Goal: Navigation & Orientation: Find specific page/section

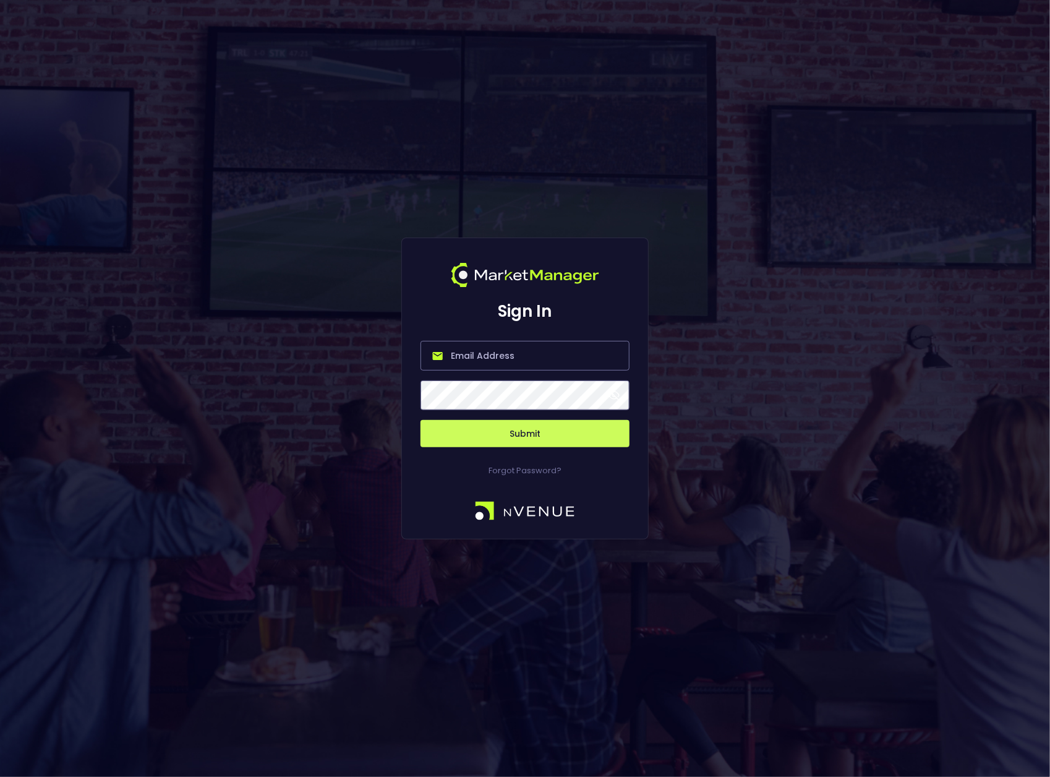
click at [497, 360] on input "email" at bounding box center [524, 356] width 209 height 30
click at [522, 352] on input "email" at bounding box center [524, 356] width 209 height 30
paste input "[EMAIL_ADDRESS][DOMAIN_NAME]"
type input "[EMAIL_ADDRESS][DOMAIN_NAME]"
click at [705, 351] on div "Sign In [EMAIL_ADDRESS][DOMAIN_NAME] Submit Forgot Password?" at bounding box center [525, 388] width 1050 height 777
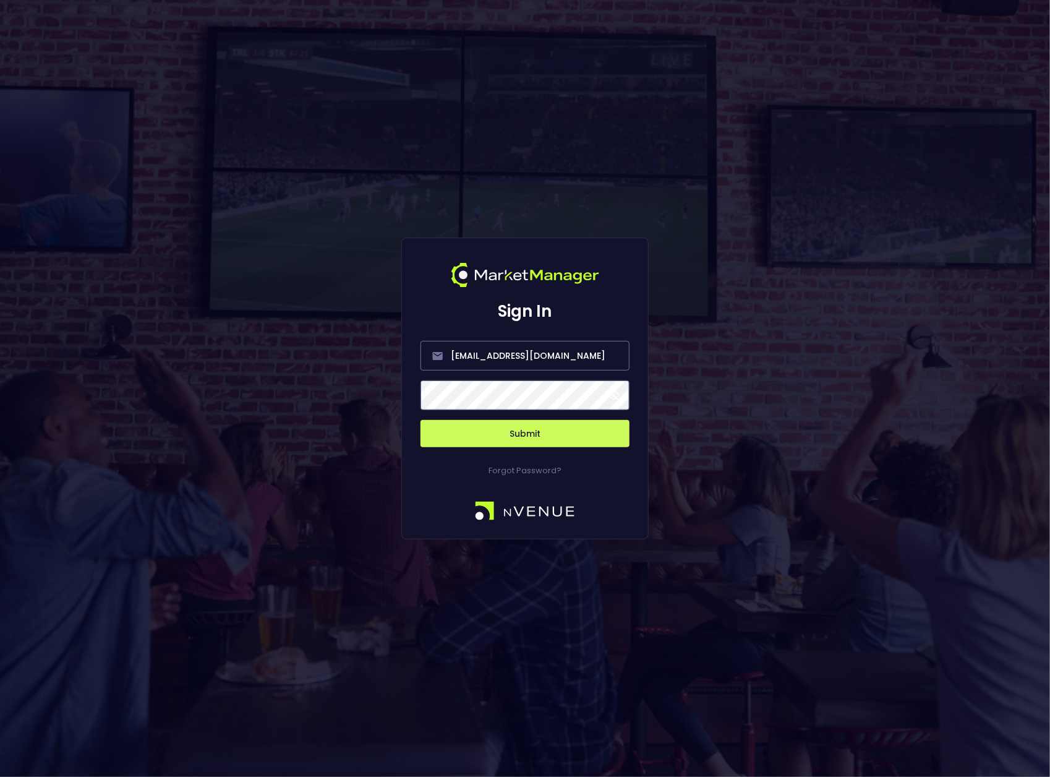
click at [732, 372] on div "Sign In [EMAIL_ADDRESS][DOMAIN_NAME] Submit Forgot Password?" at bounding box center [525, 388] width 1050 height 777
click at [560, 430] on button "Submit" at bounding box center [524, 433] width 209 height 27
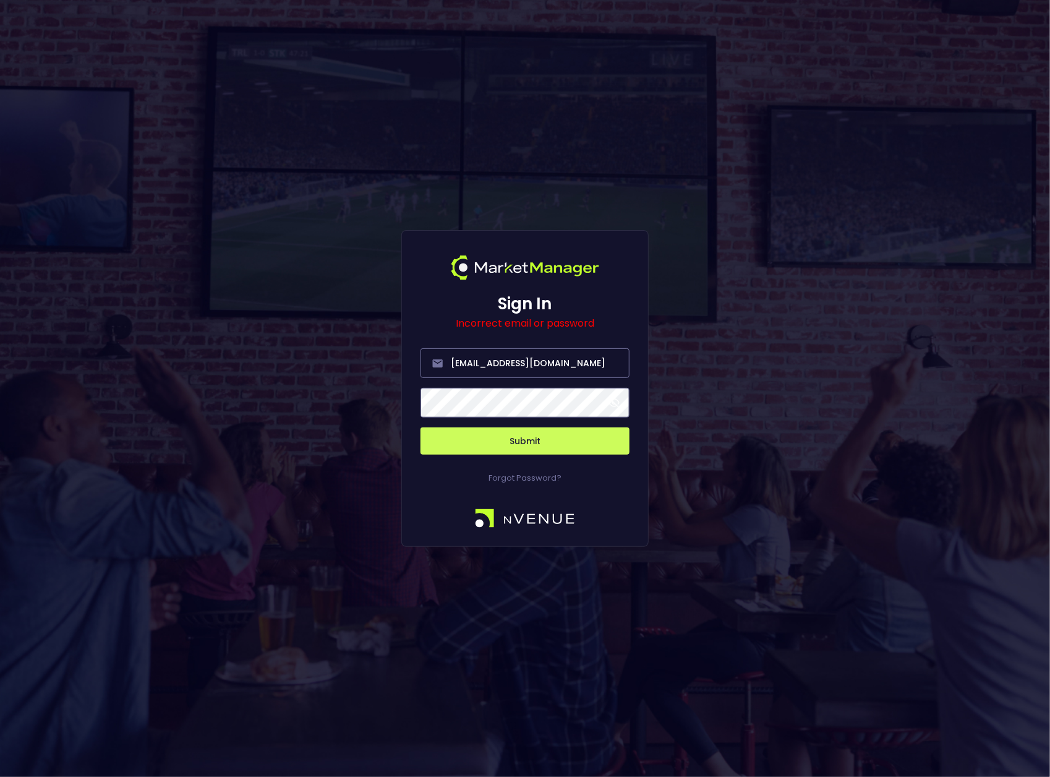
click at [731, 435] on div "Sign In Incorrect email or password [EMAIL_ADDRESS][DOMAIN_NAME] Submit Forgot …" at bounding box center [525, 388] width 1050 height 777
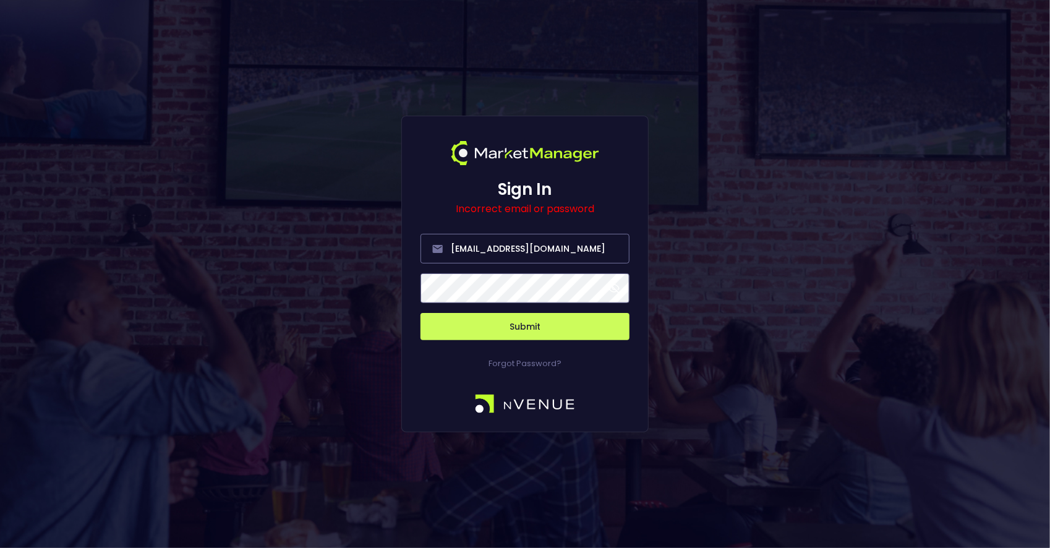
click at [262, 385] on div "Sign In Incorrect email or password [EMAIL_ADDRESS][DOMAIN_NAME] Submit Forgot …" at bounding box center [525, 274] width 1050 height 548
click at [242, 336] on div "Sign In Incorrect email or password [EMAIL_ADDRESS][DOMAIN_NAME] Submit Forgot …" at bounding box center [525, 274] width 1050 height 548
click at [613, 289] on span at bounding box center [613, 288] width 11 height 11
click at [553, 242] on input "[EMAIL_ADDRESS][DOMAIN_NAME]" at bounding box center [524, 249] width 209 height 30
click at [730, 211] on div "Sign In Incorrect email or password [EMAIL_ADDRESS][DOMAIN_NAME] Submit Forgot …" at bounding box center [525, 274] width 1050 height 548
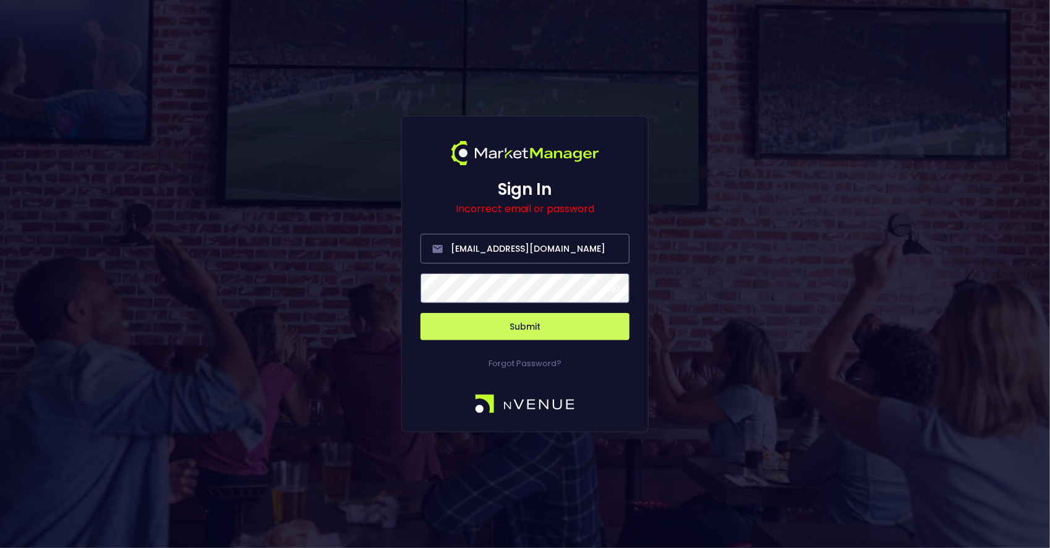
drag, startPoint x: 530, startPoint y: 323, endPoint x: 543, endPoint y: 323, distance: 13.0
click at [530, 321] on button "Submit" at bounding box center [524, 326] width 209 height 27
click at [719, 318] on div "Sign In Incorrect email or password [EMAIL_ADDRESS][DOMAIN_NAME] Submit Forgot …" at bounding box center [525, 274] width 1050 height 548
drag, startPoint x: 774, startPoint y: 145, endPoint x: 653, endPoint y: 354, distance: 242.1
click at [773, 145] on div "Sign In Incorrect email or password [EMAIL_ADDRESS][DOMAIN_NAME] Submit Forgot …" at bounding box center [525, 274] width 1050 height 548
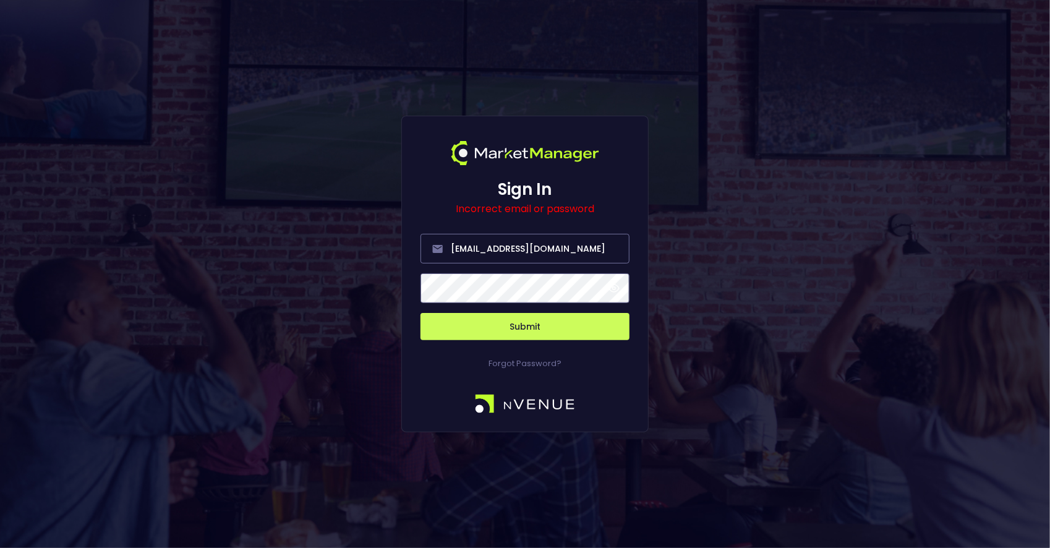
click at [500, 332] on button "Submit" at bounding box center [524, 326] width 209 height 27
click at [521, 319] on button "Submit" at bounding box center [524, 326] width 209 height 27
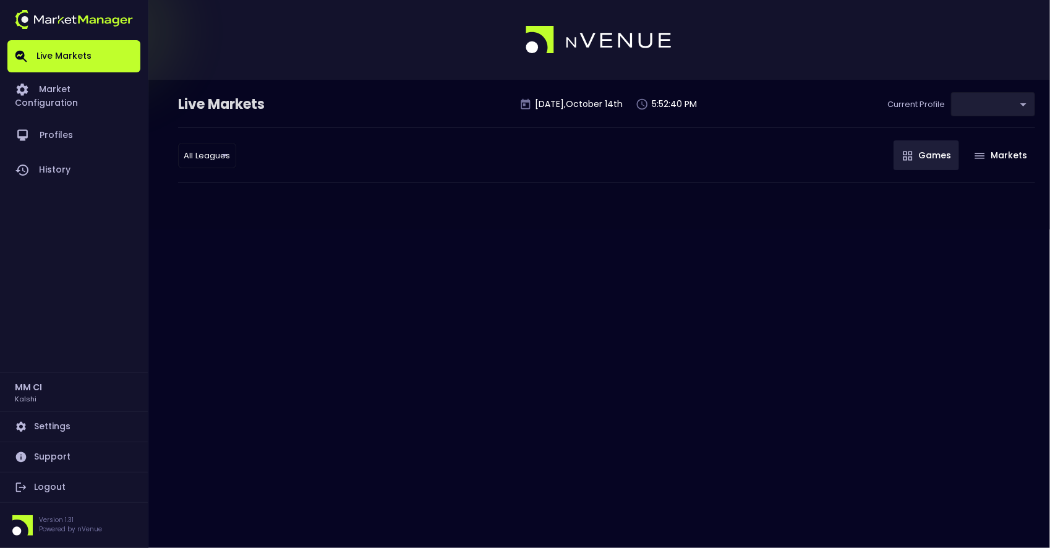
type input "b2ad0268-c08b-4b81-ab67-b566155dc3cd"
click at [48, 127] on link "Profiles" at bounding box center [73, 135] width 133 height 35
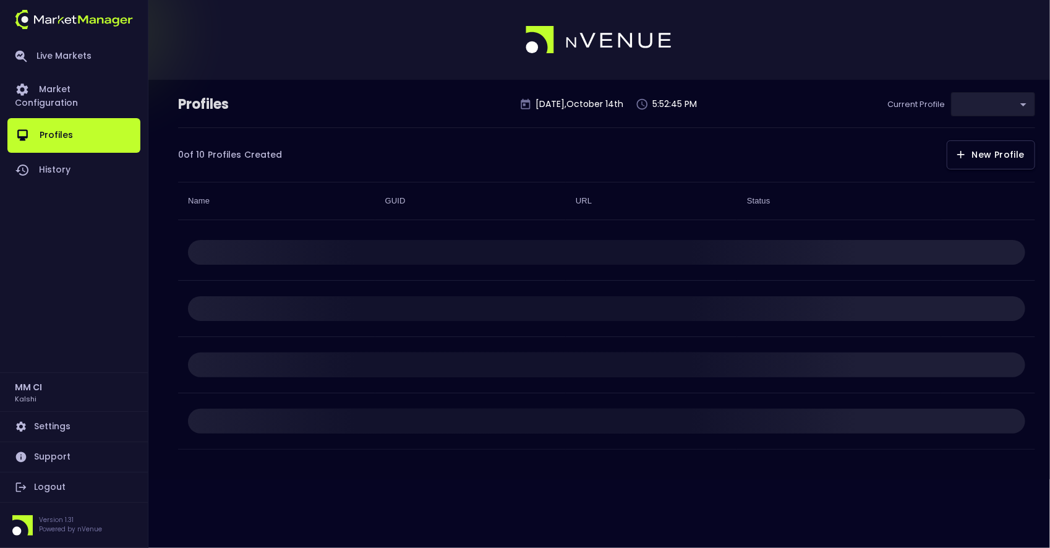
type input "b2ad0268-c08b-4b81-ab67-b566155dc3cd"
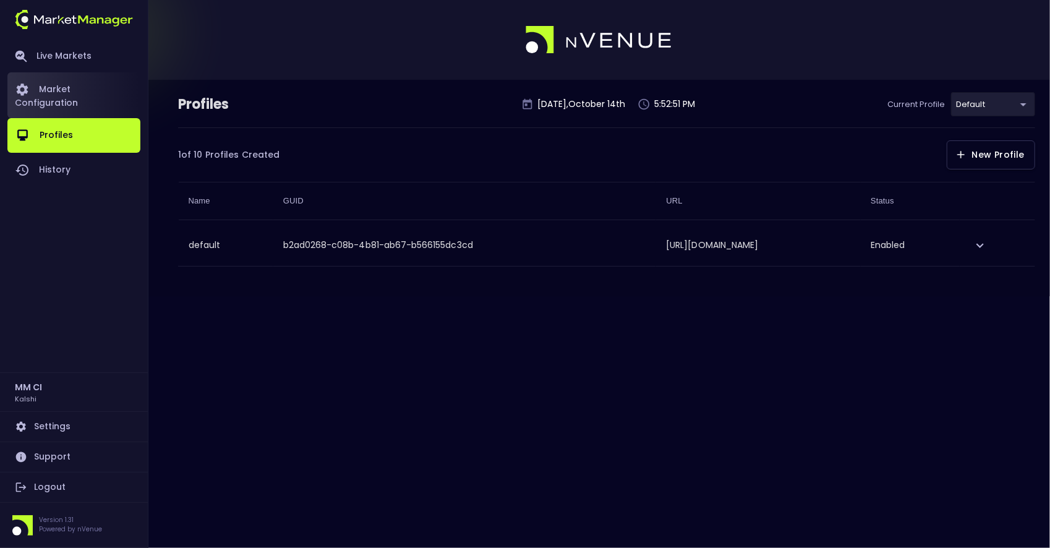
click at [52, 83] on link "Market Configuration" at bounding box center [73, 95] width 133 height 46
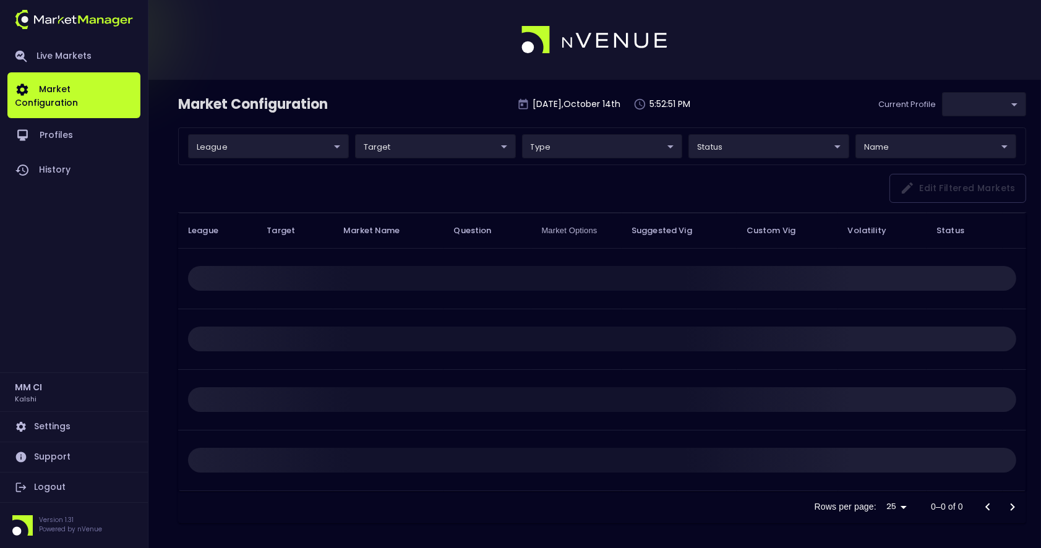
type input "b2ad0268-c08b-4b81-ab67-b566155dc3cd"
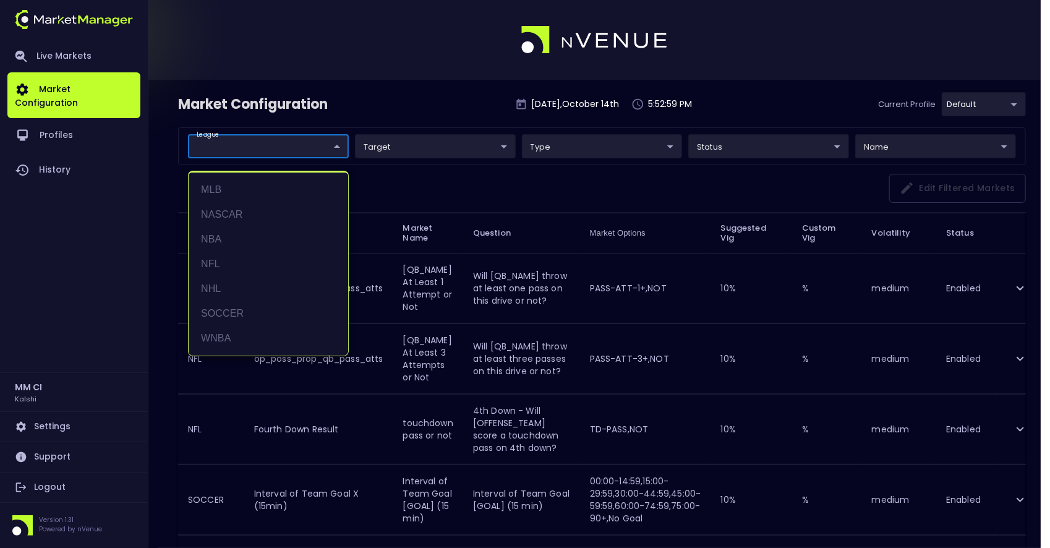
click at [378, 106] on div at bounding box center [525, 274] width 1050 height 548
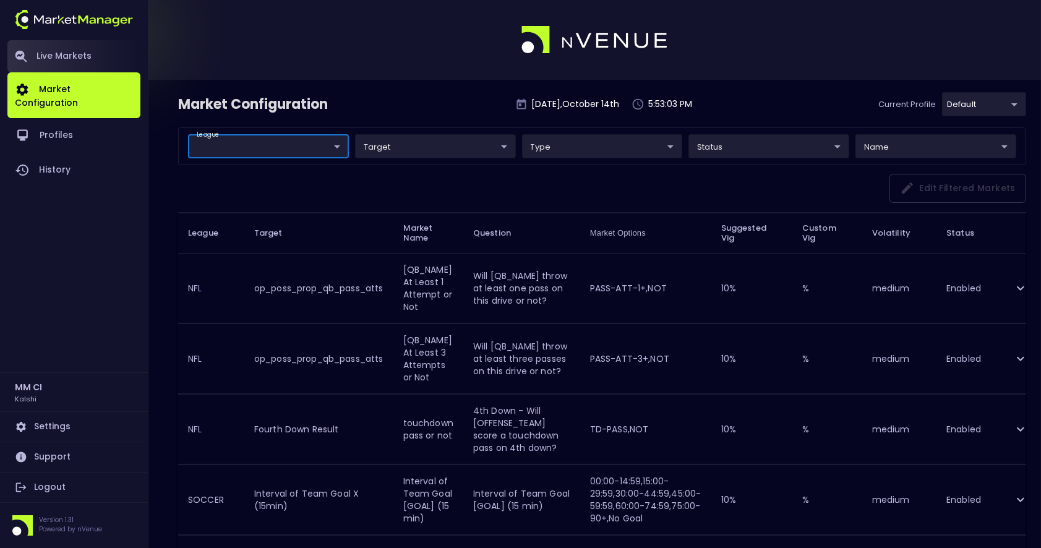
click at [48, 54] on link "Live Markets" at bounding box center [73, 56] width 133 height 32
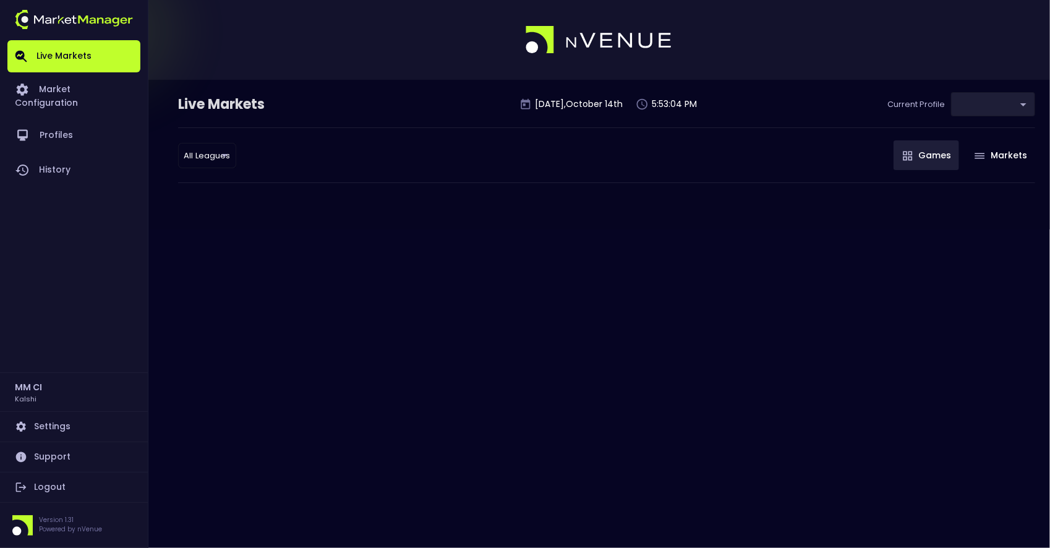
type input "b2ad0268-c08b-4b81-ab67-b566155dc3cd"
click at [58, 92] on link "Market Configuration" at bounding box center [73, 95] width 133 height 46
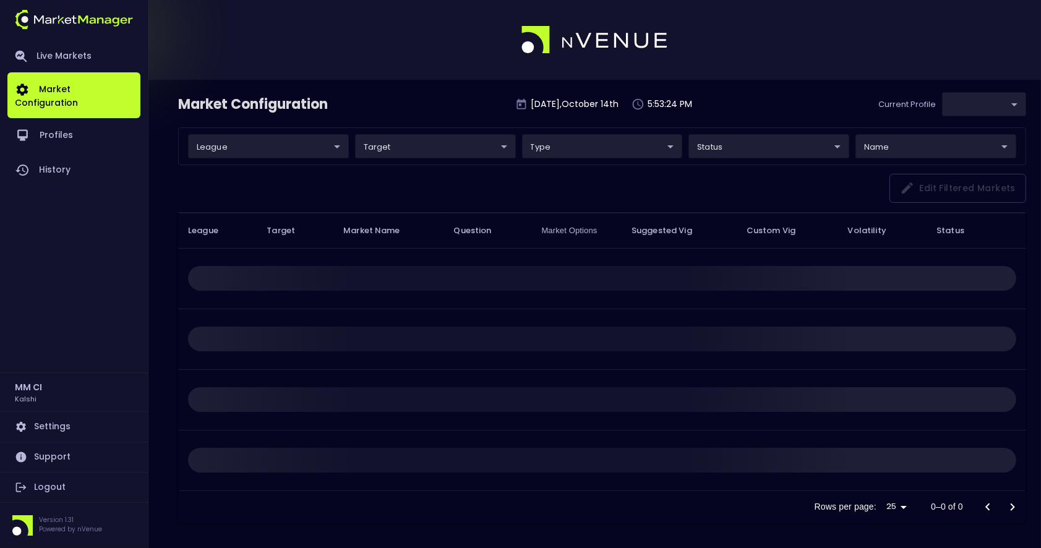
type input "b2ad0268-c08b-4b81-ab67-b566155dc3cd"
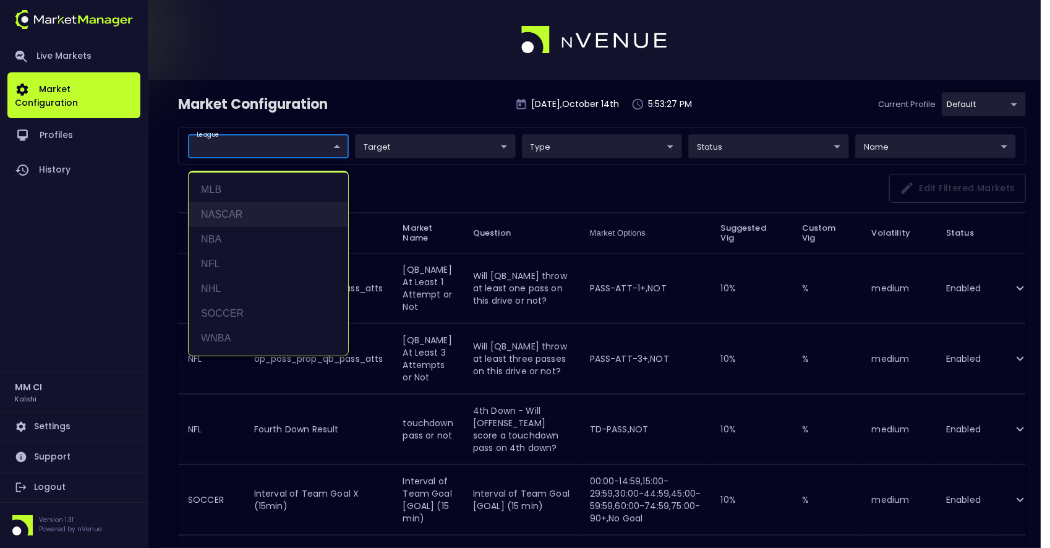
click at [260, 208] on li "NASCAR" at bounding box center [269, 214] width 160 height 25
type input "NASCAR"
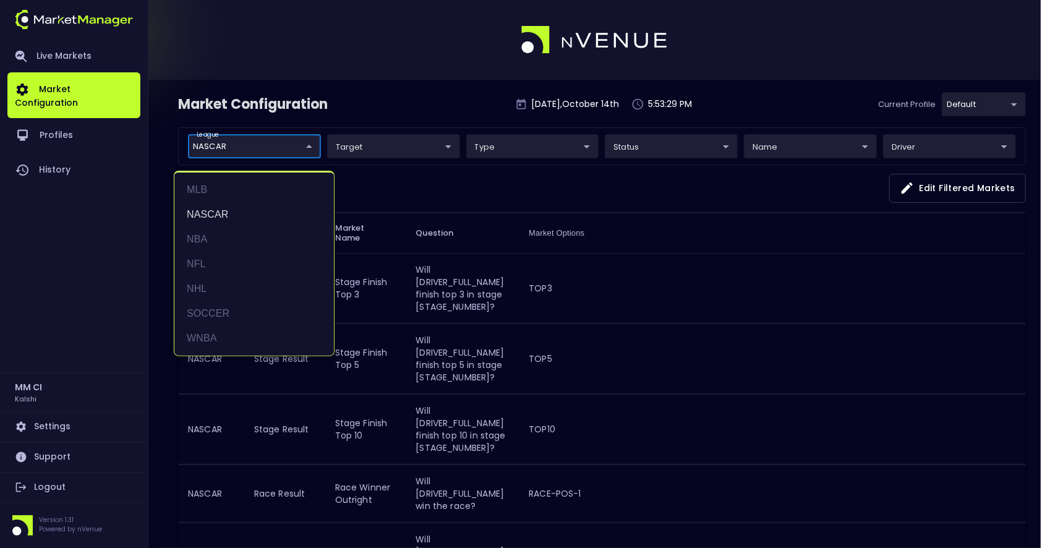
click at [140, 185] on div at bounding box center [525, 274] width 1050 height 548
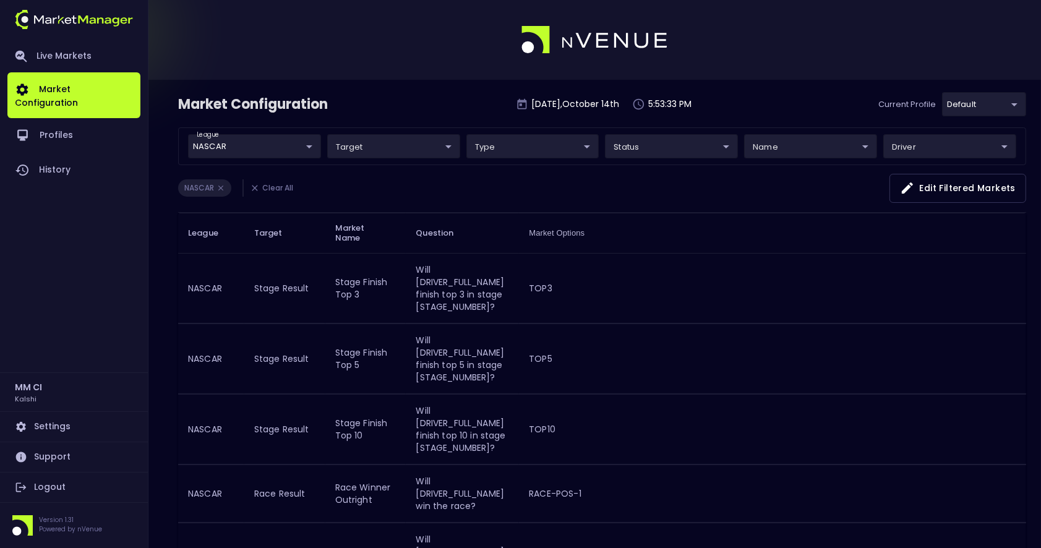
click at [219, 185] on icon at bounding box center [220, 188] width 9 height 9
click at [259, 189] on icon at bounding box center [255, 188] width 10 height 10
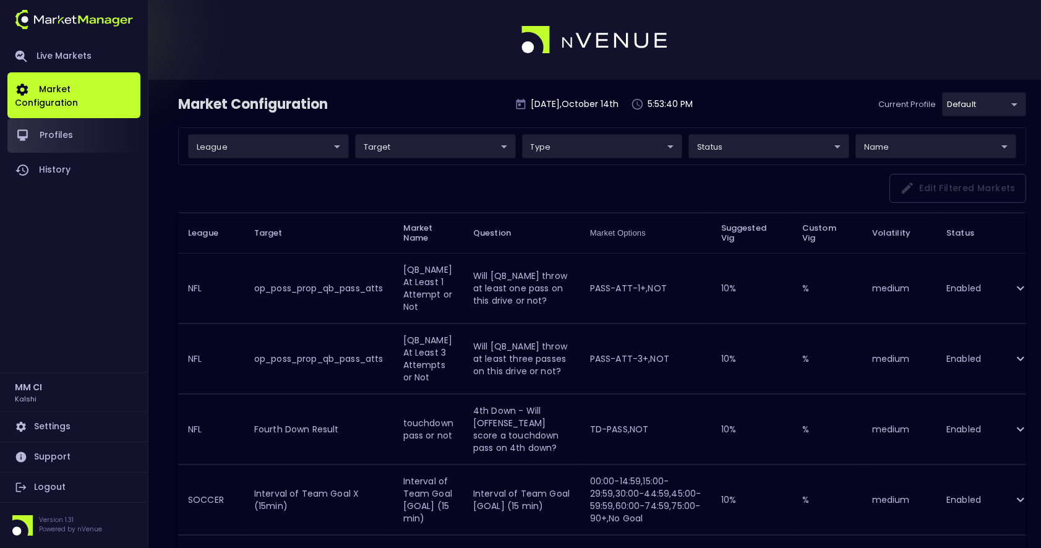
click at [66, 122] on link "Profiles" at bounding box center [73, 135] width 133 height 35
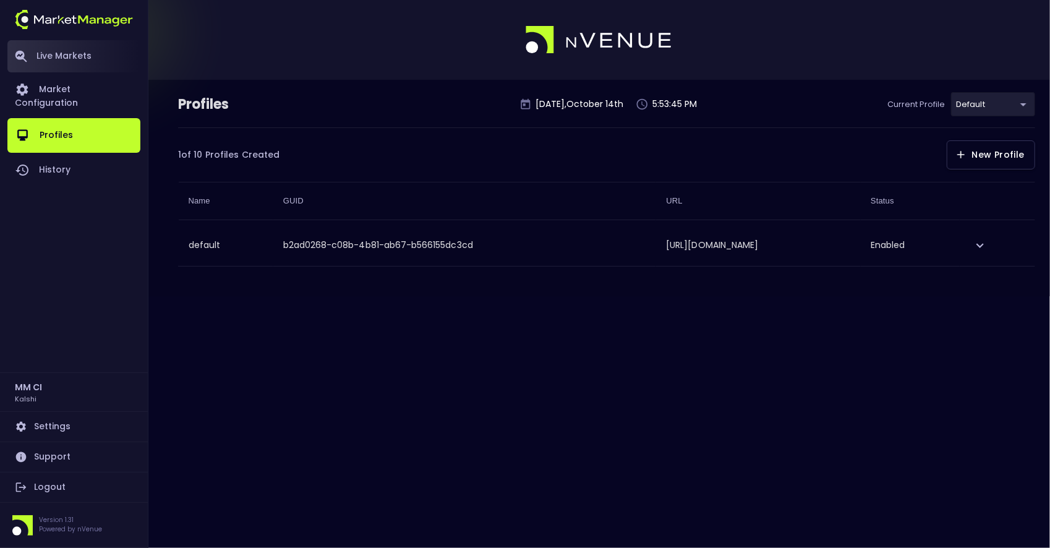
click at [55, 61] on link "Live Markets" at bounding box center [73, 56] width 133 height 32
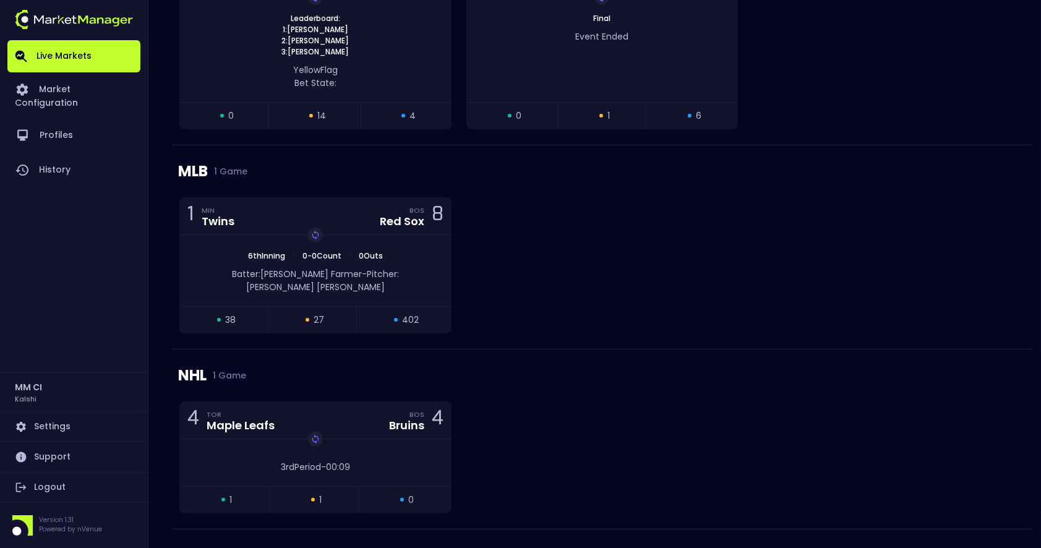
scroll to position [288, 0]
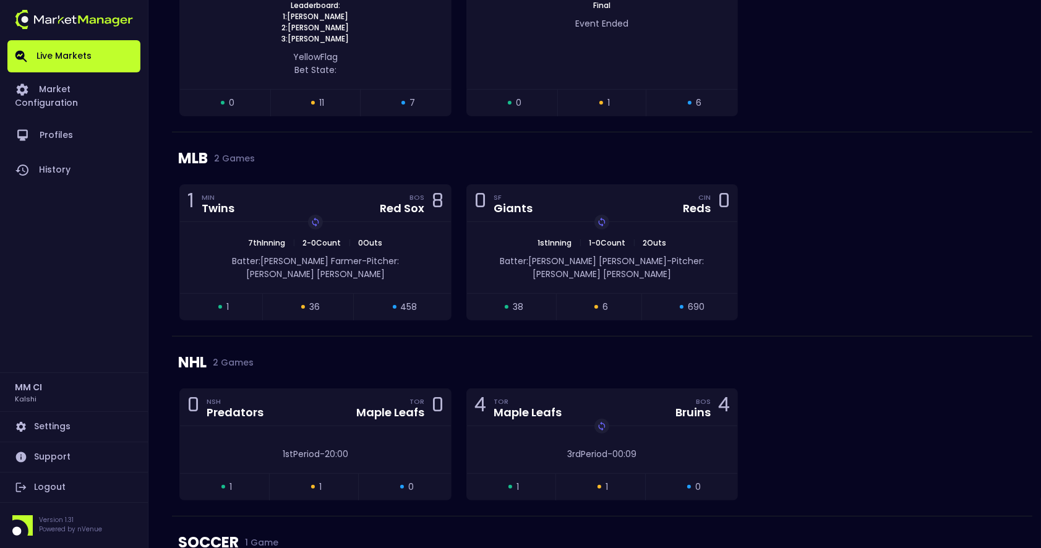
click at [863, 373] on div "NHL 2 Games 0 NSH Predators TOR Maple Leafs 0 1st Period - 20:00 open 1 suspend…" at bounding box center [602, 426] width 860 height 180
drag, startPoint x: 863, startPoint y: 371, endPoint x: 890, endPoint y: 201, distance: 172.1
click at [898, 185] on div "1 MIN Twins BOS Red Sox 8 7th Inning | 2 - 0 Count | 0 Outs Replay Game Batter:…" at bounding box center [602, 259] width 860 height 151
click at [62, 88] on link "Market Configuration" at bounding box center [73, 95] width 133 height 46
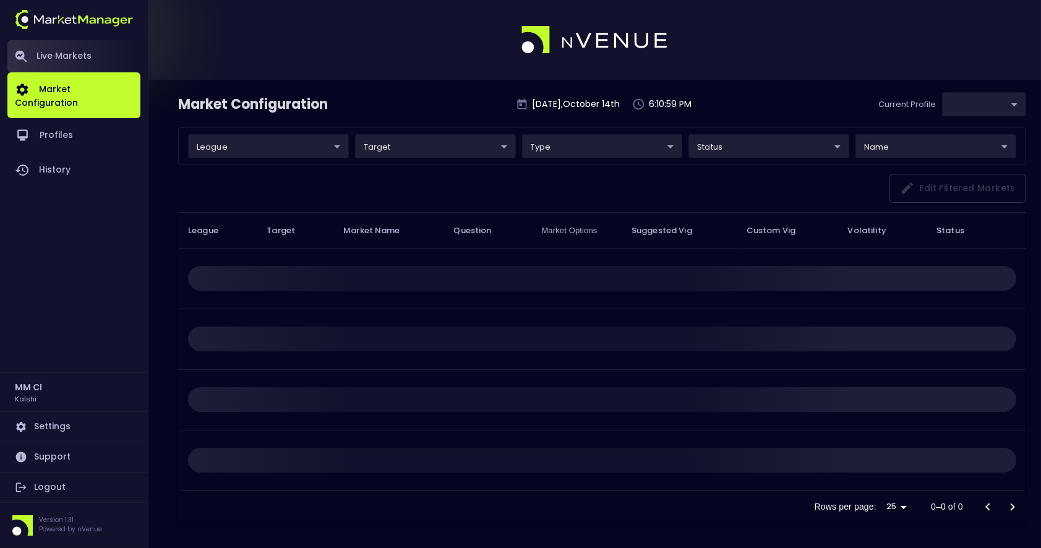
type input "b2ad0268-c08b-4b81-ab67-b566155dc3cd"
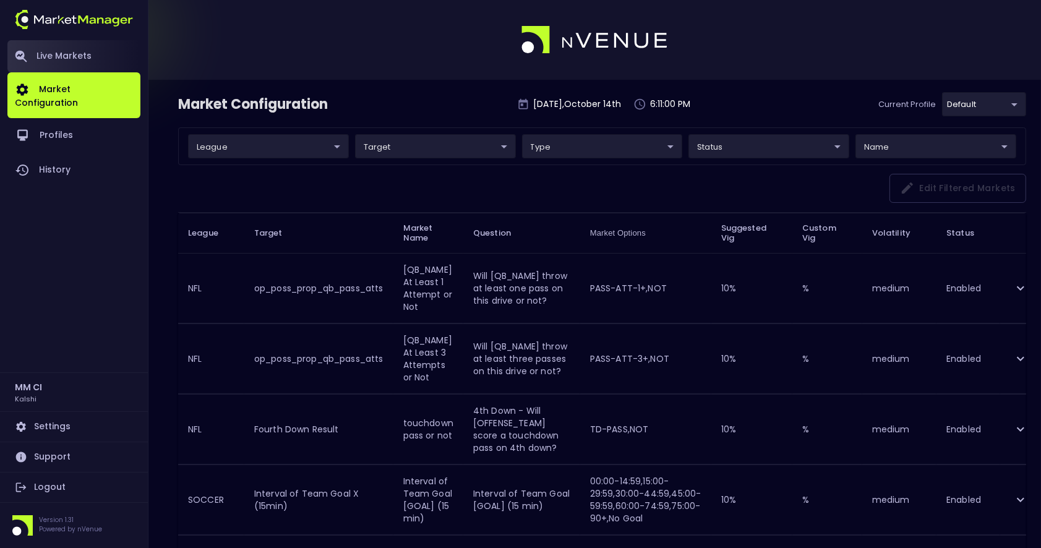
click at [52, 51] on link "Live Markets" at bounding box center [73, 56] width 133 height 32
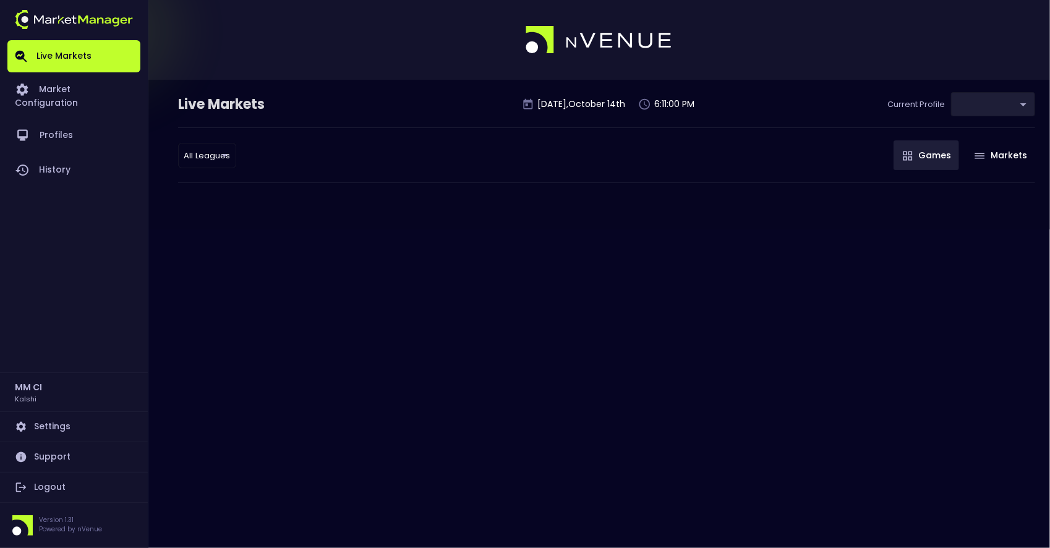
type input "b2ad0268-c08b-4b81-ab67-b566155dc3cd"
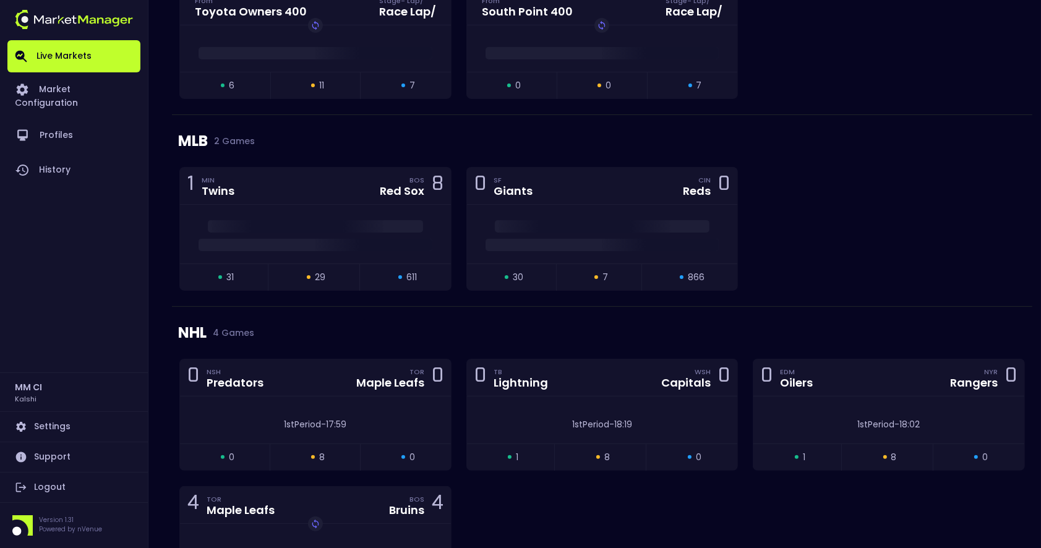
scroll to position [495, 0]
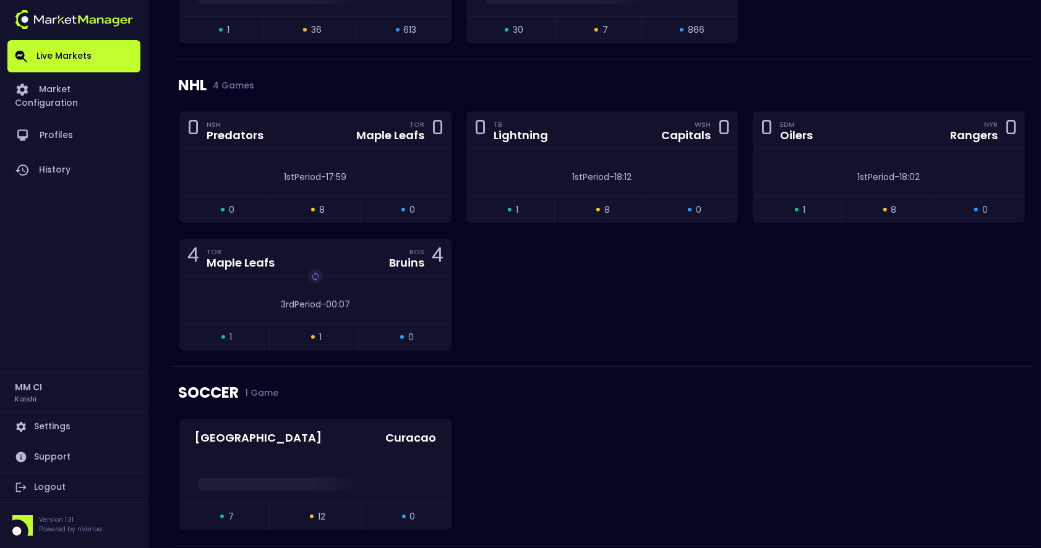
click at [725, 295] on div "0 NSH Predators TOR Maple Leafs 0 1st Period - 17:59 open 0 suspended 8 closed …" at bounding box center [602, 238] width 860 height 255
